Goal: Browse casually

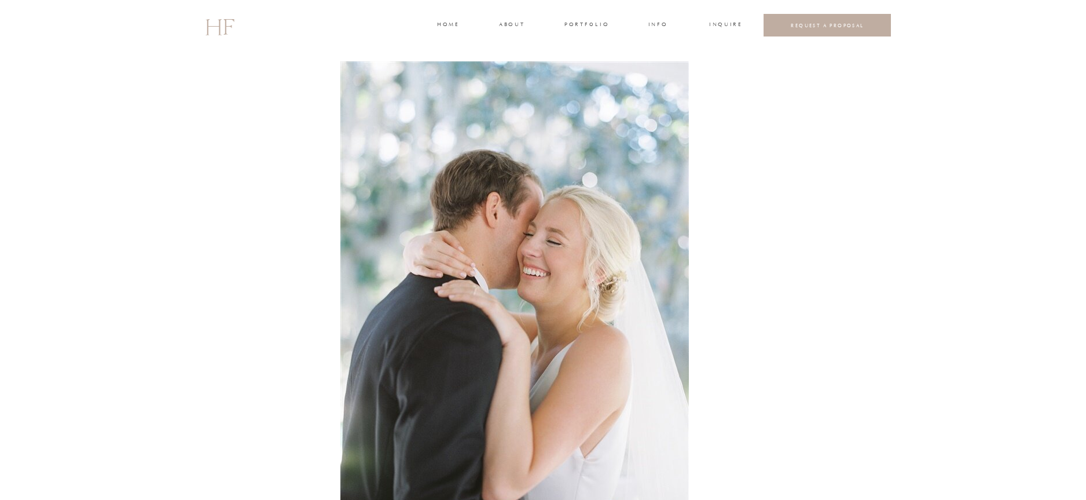
scroll to position [5176, 0]
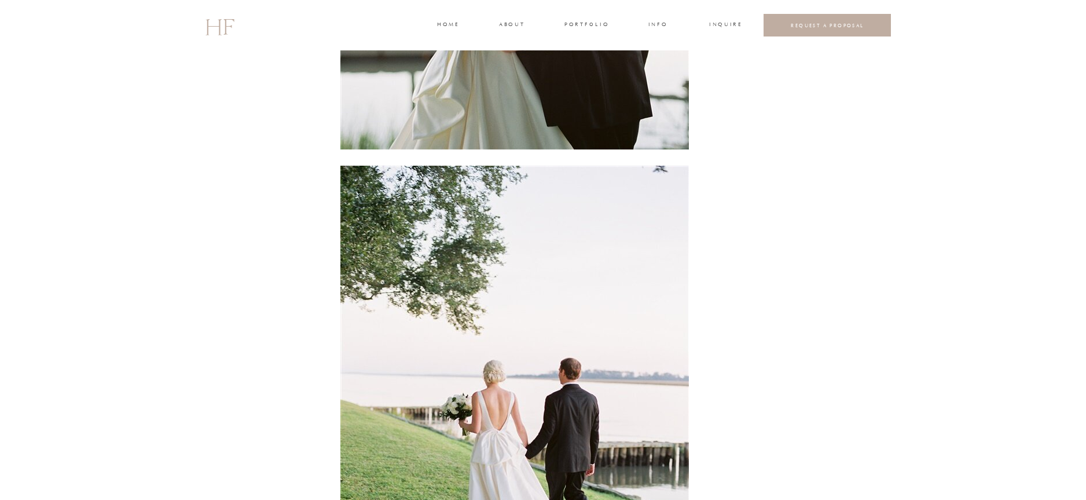
scroll to position [11311, 0]
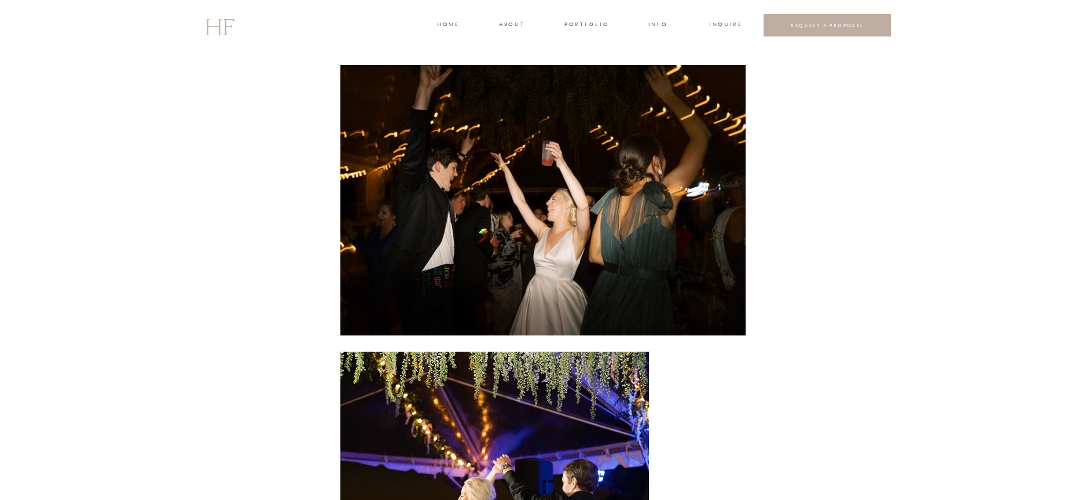
scroll to position [14213, 0]
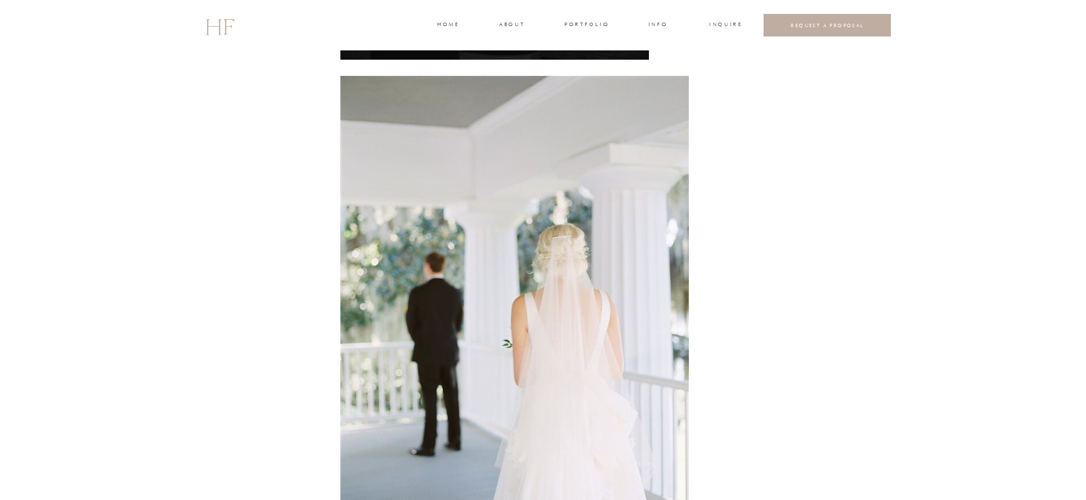
scroll to position [4792, 0]
